Goal: Check status: Check status

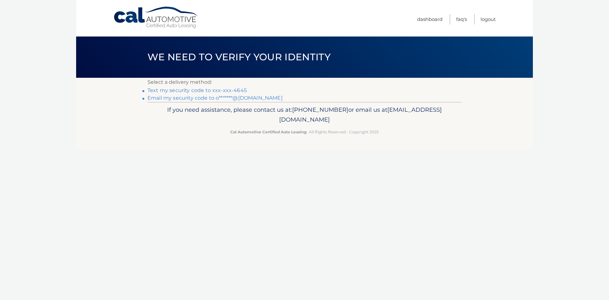
click at [192, 93] on link "Text my security code to xxx-xxx-4645" at bounding box center [196, 90] width 99 height 6
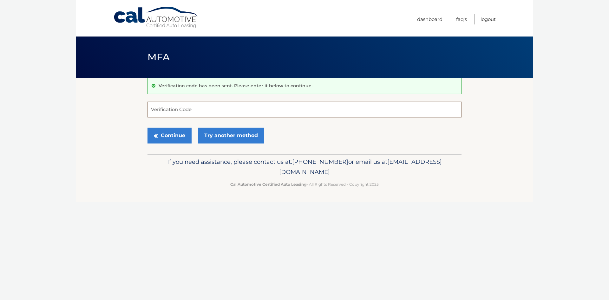
click at [215, 113] on input "Verification Code" at bounding box center [304, 109] width 314 height 16
type input "524204"
click at [174, 133] on button "Continue" at bounding box center [169, 135] width 44 height 16
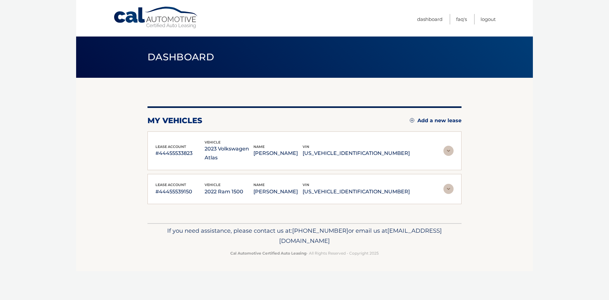
click at [445, 184] on img at bounding box center [448, 189] width 10 height 10
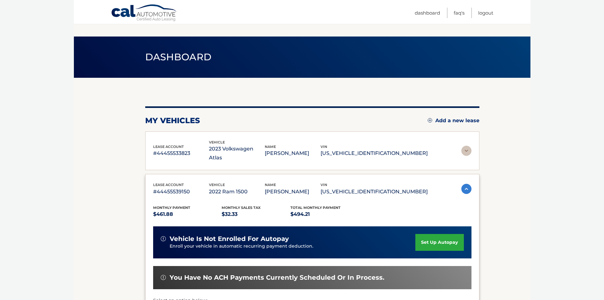
scroll to position [119, 0]
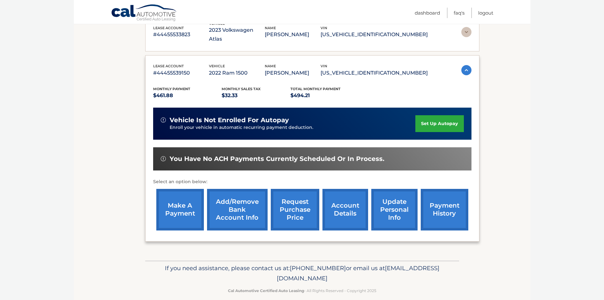
click at [350, 201] on link "account details" at bounding box center [345, 210] width 46 height 42
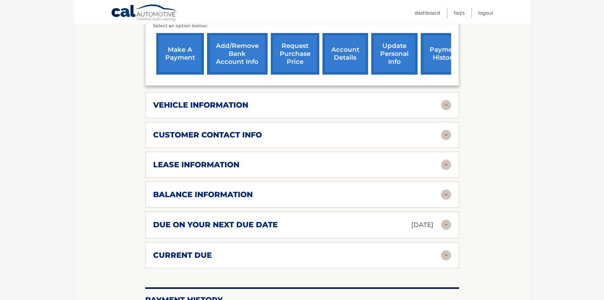
scroll to position [254, 0]
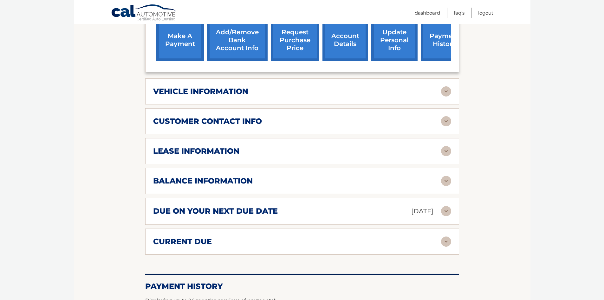
click at [401, 138] on div "lease information Contract Start Date Dec 08, 2022 Term 39 Maturity Date Mar 08…" at bounding box center [302, 151] width 314 height 26
click at [405, 146] on div "lease information" at bounding box center [297, 151] width 288 height 10
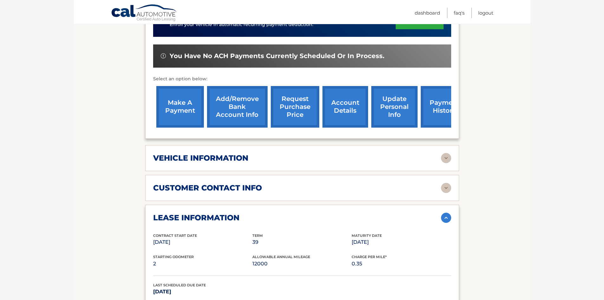
scroll to position [0, 0]
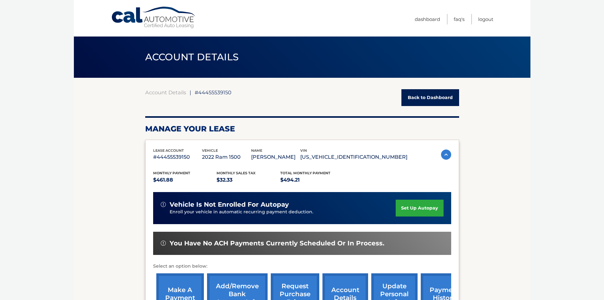
click at [435, 95] on link "Back to Dashboard" at bounding box center [430, 97] width 58 height 17
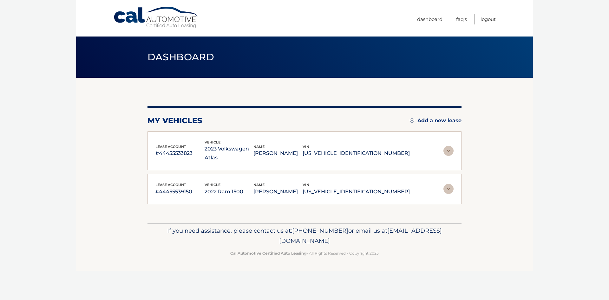
click at [448, 147] on img at bounding box center [448, 151] width 10 height 10
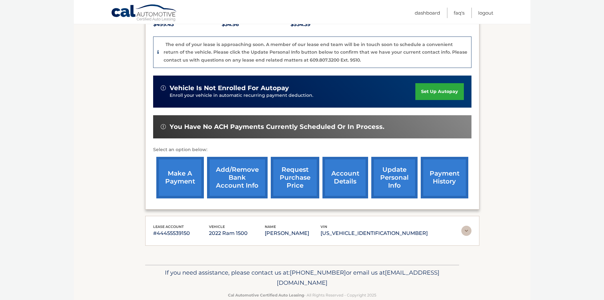
scroll to position [160, 0]
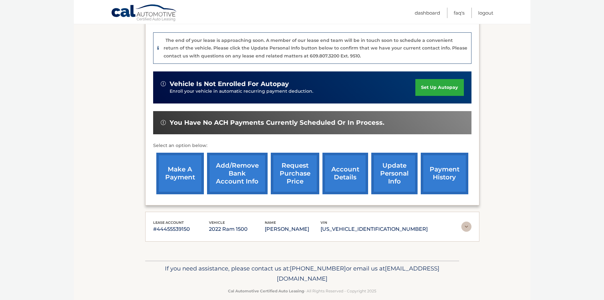
click at [350, 175] on link "account details" at bounding box center [345, 174] width 46 height 42
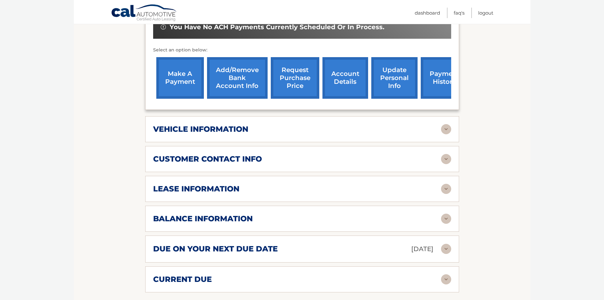
scroll to position [222, 0]
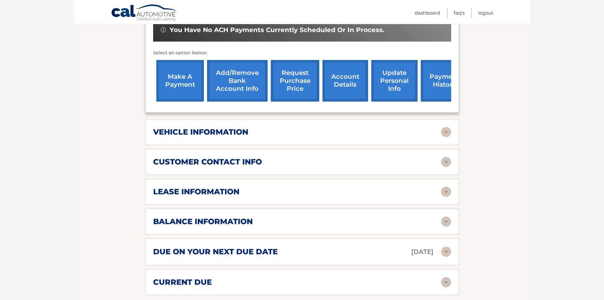
click at [373, 187] on div "lease information" at bounding box center [297, 192] width 288 height 10
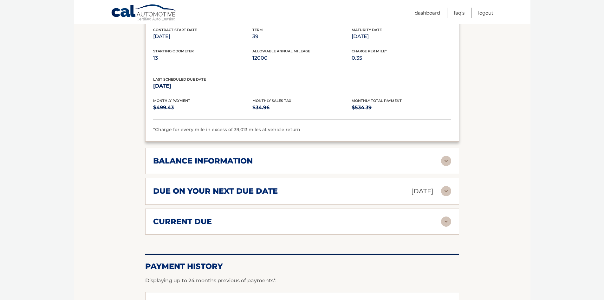
scroll to position [412, 0]
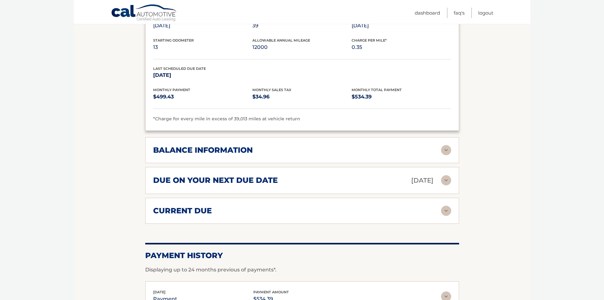
click at [407, 146] on div "balance information Payments Received 35 Payments Remaining 4 Next Payment will…" at bounding box center [302, 150] width 314 height 26
click at [437, 145] on div "balance information" at bounding box center [297, 150] width 288 height 10
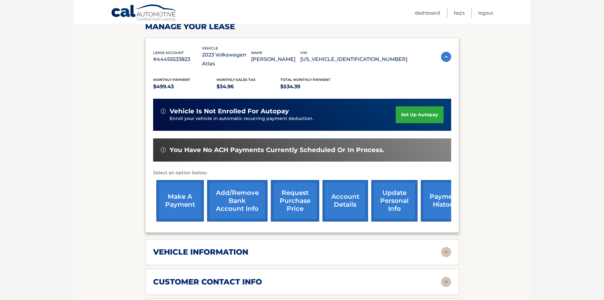
scroll to position [0, 0]
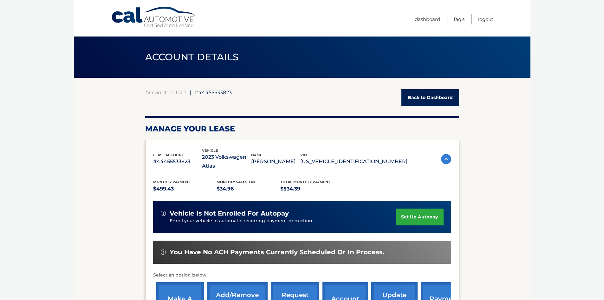
click at [443, 96] on link "Back to Dashboard" at bounding box center [430, 97] width 58 height 17
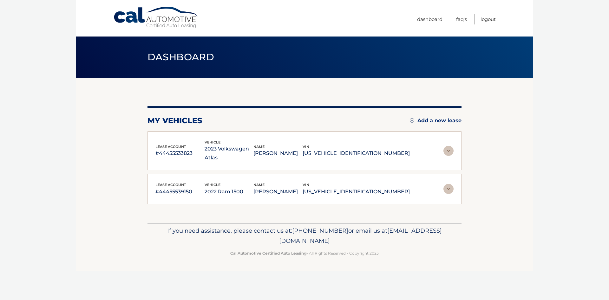
click at [443, 182] on div "lease account #44455539150 vehicle 2022 Ram 1500 name SHANI BENGOZI vin 1C6RREB…" at bounding box center [304, 189] width 298 height 14
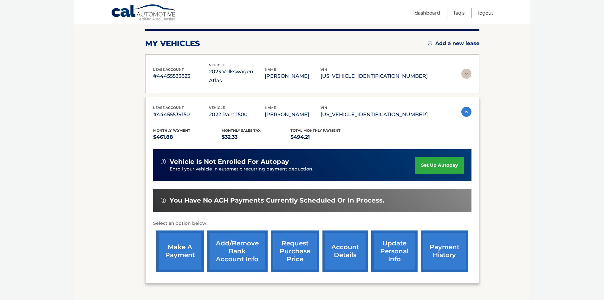
scroll to position [119, 0]
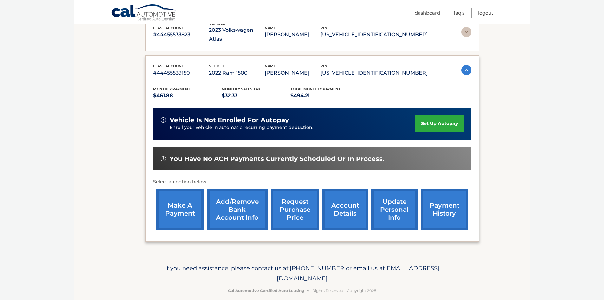
click at [357, 204] on link "account details" at bounding box center [345, 210] width 46 height 42
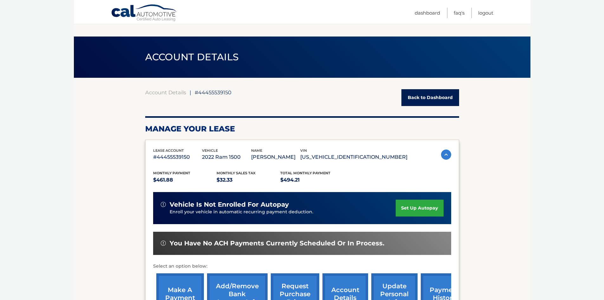
scroll to position [222, 0]
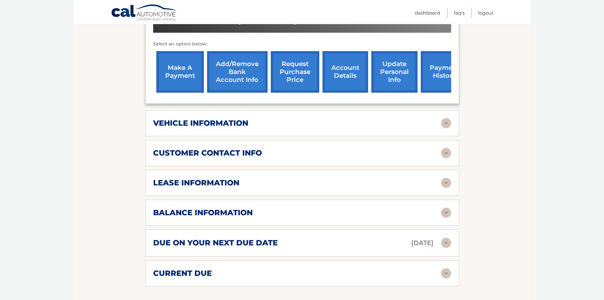
click at [401, 183] on div "lease information" at bounding box center [297, 183] width 288 height 10
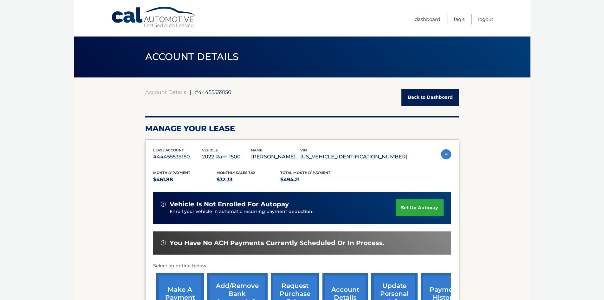
scroll to position [0, 0]
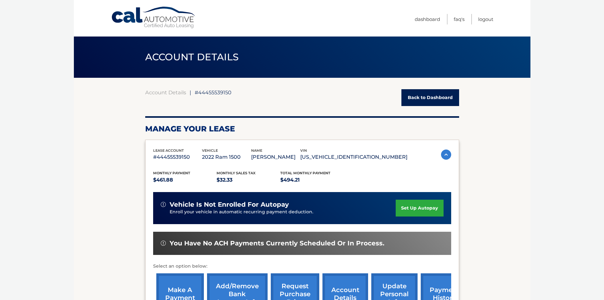
click at [427, 98] on link "Back to Dashboard" at bounding box center [430, 97] width 58 height 17
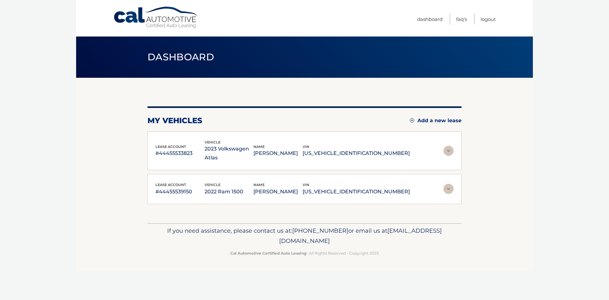
click at [447, 184] on img at bounding box center [448, 189] width 10 height 10
